Goal: Transaction & Acquisition: Purchase product/service

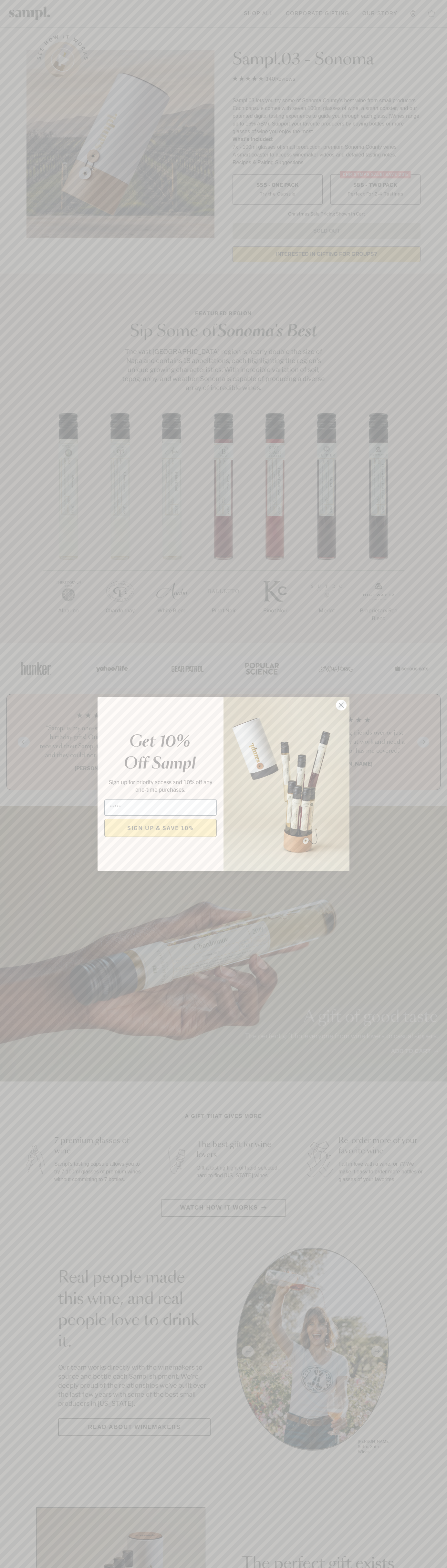
click at [341, 705] on icon "Close dialog" at bounding box center [341, 705] width 4 height 4
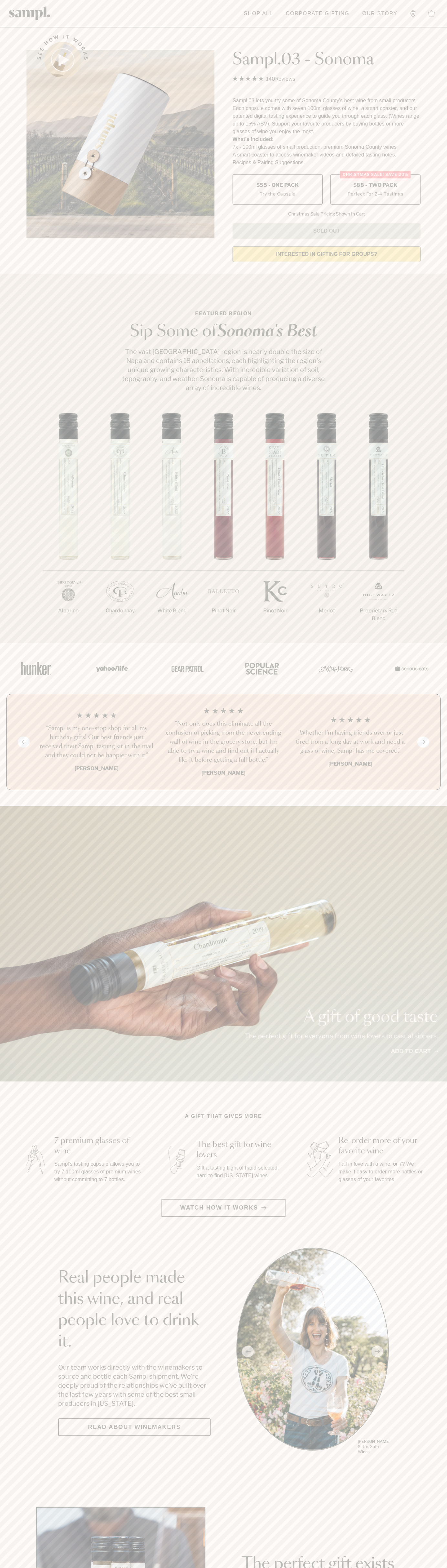
click at [375, 186] on span "$88 - Two Pack" at bounding box center [375, 185] width 44 height 7
click at [224, 743] on h3 "“Not only does this eliminate all the confusion of picking from the never endin…" at bounding box center [223, 742] width 116 height 45
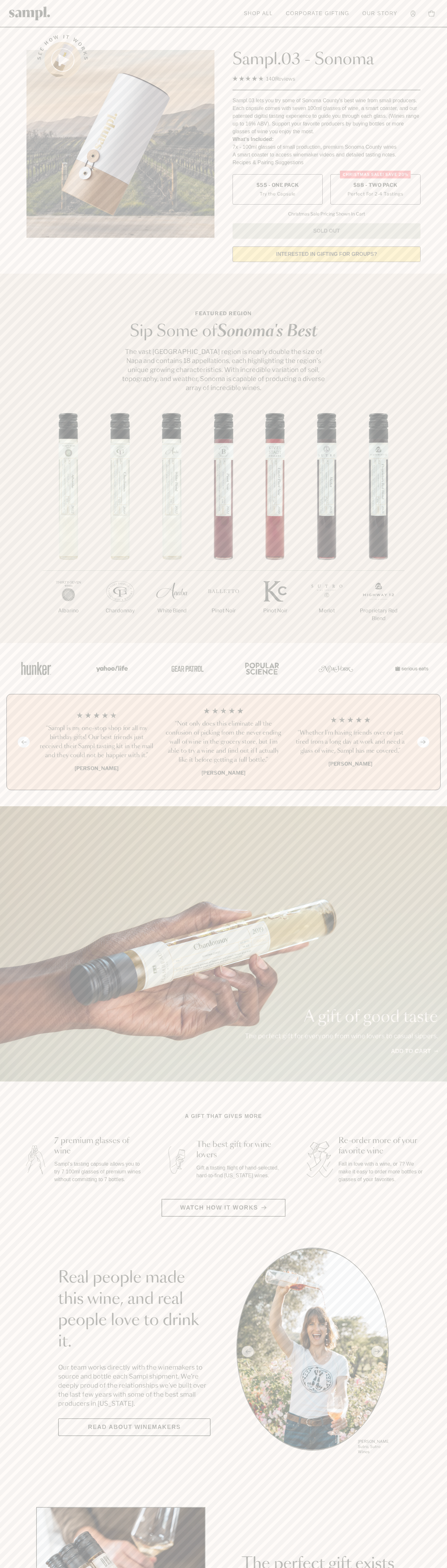
click at [225, 25] on header "Toggle navigation menu Shop All Corporate Gifting Our Story Account Story Shop …" at bounding box center [224, 13] width 447 height 27
click at [443, 489] on div "1/7 Albarino 2/7 Chardonnay 3/7" at bounding box center [224, 528] width 447 height 230
click at [375, 1567] on html "Skip to main content Toggle navigation menu Shop All Corporate Gifting Our Stor…" at bounding box center [224, 1513] width 447 height 3026
click at [13, 1266] on section "Real people made this wine, and real people love to drink it. Our team works di…" at bounding box center [224, 1351] width 447 height 208
click at [375, 190] on label "Christmas SALE! Save 20% $88 - Two Pack Perfect For 2-4 Tastings" at bounding box center [375, 189] width 90 height 30
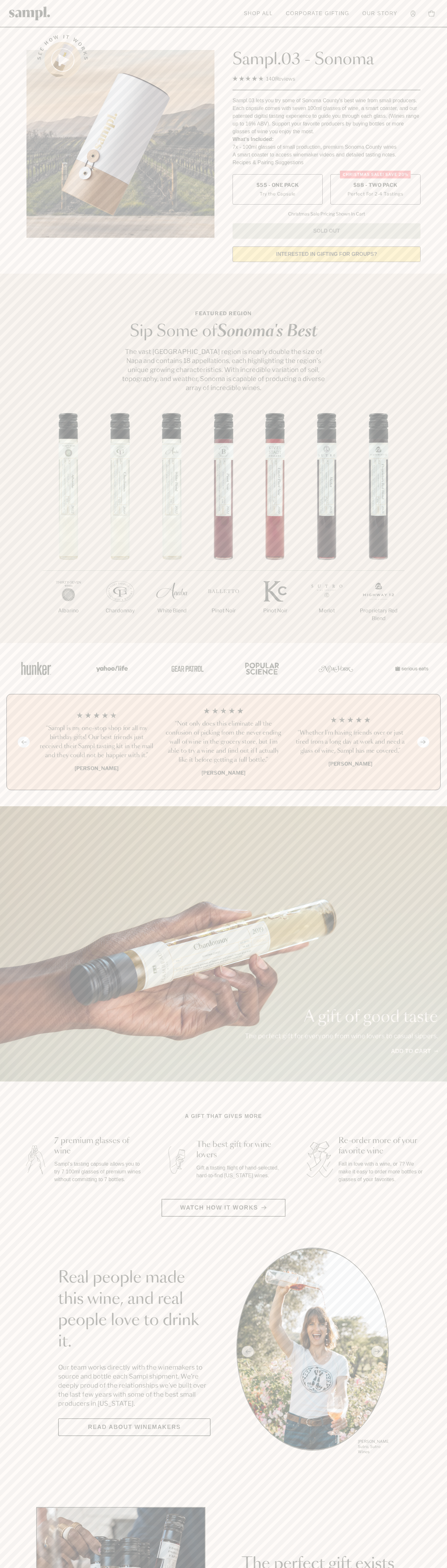
click at [224, 743] on h3 "“Not only does this eliminate all the confusion of picking from the never endin…" at bounding box center [223, 742] width 116 height 45
